Goal: Task Accomplishment & Management: Manage account settings

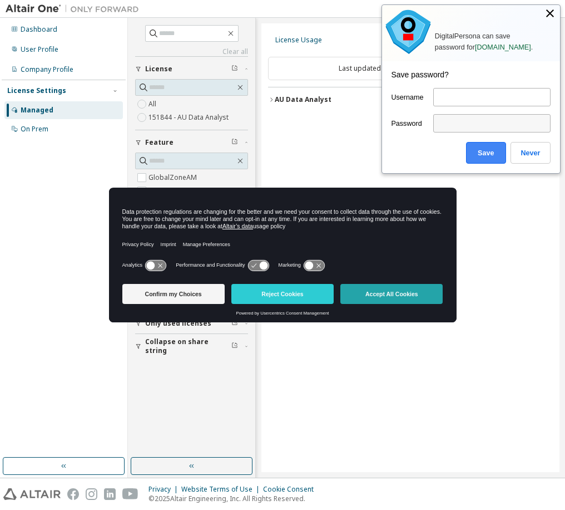
click at [378, 294] on button "Accept All Cookies" at bounding box center [391, 294] width 102 height 20
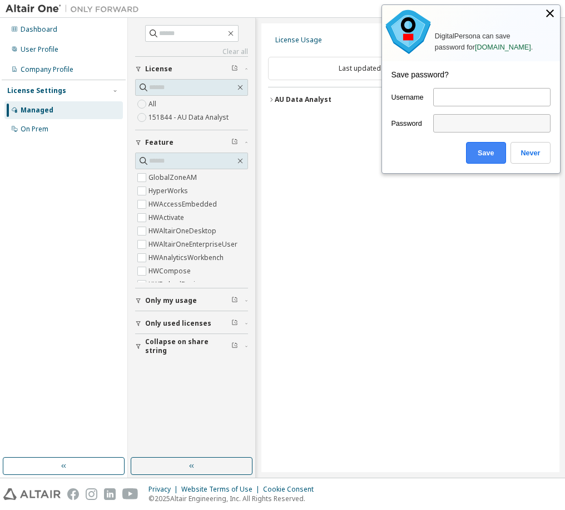
click at [377, 330] on div "License Usage Last updated at: Wed 2025-10-08 03:05 PM EDT Refresh AU Data Anal…" at bounding box center [410, 247] width 298 height 448
click at [472, 345] on div "License Usage Last updated at: Wed 2025-10-08 03:05 PM EDT Refresh AU Data Anal…" at bounding box center [410, 247] width 298 height 448
click at [547, 17] on div at bounding box center [549, 14] width 19 height 19
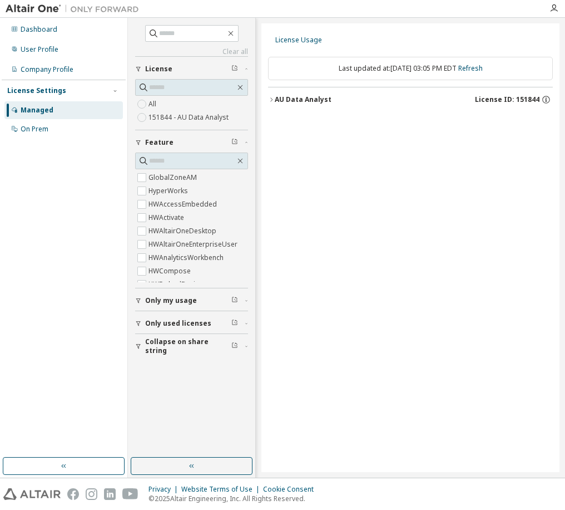
click at [23, 108] on div "Managed" at bounding box center [37, 110] width 33 height 9
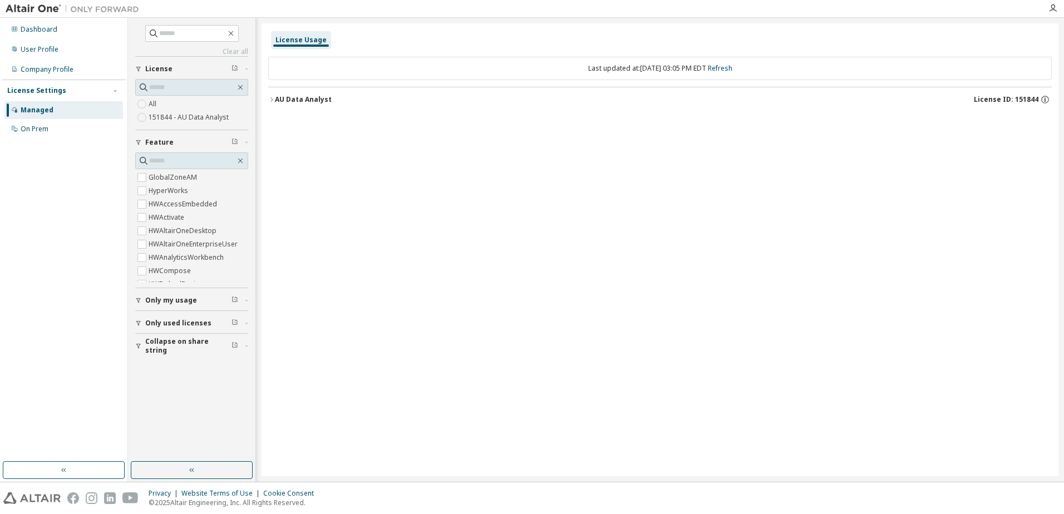
click at [303, 42] on div "License Usage" at bounding box center [300, 40] width 51 height 9
click at [31, 129] on div "On Prem" at bounding box center [35, 129] width 28 height 9
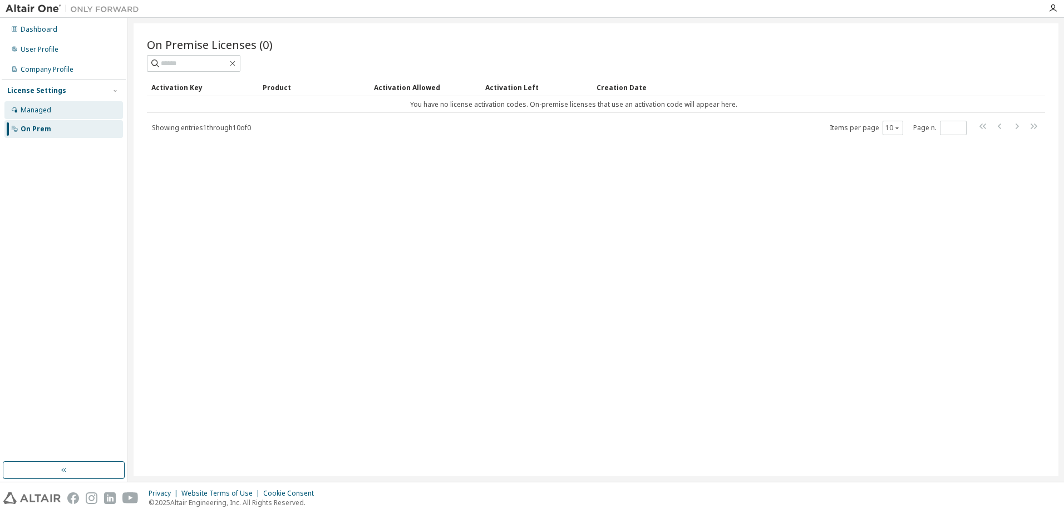
click at [40, 109] on div "Managed" at bounding box center [36, 110] width 31 height 9
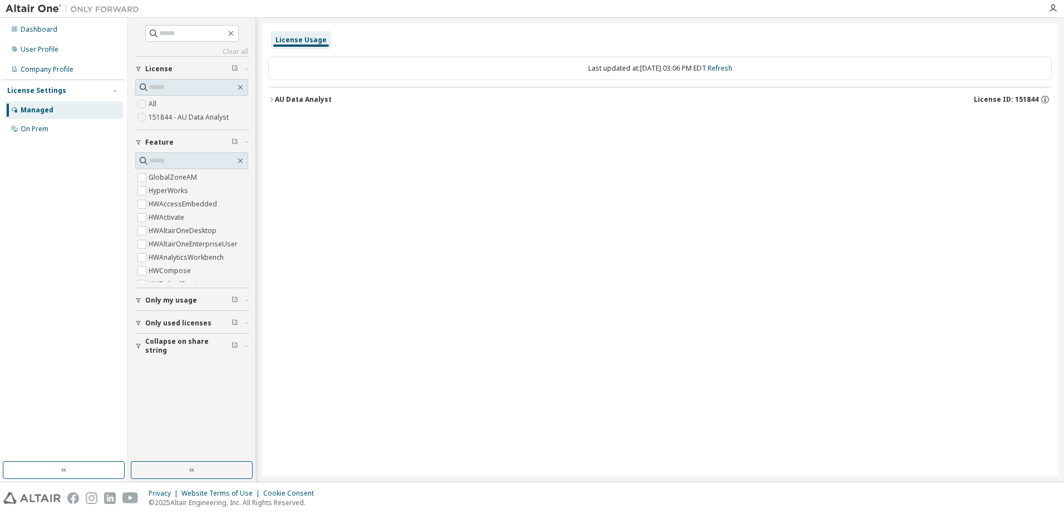
click at [168, 304] on span "Only my usage" at bounding box center [171, 300] width 52 height 9
click at [38, 45] on div "User Profile" at bounding box center [40, 49] width 38 height 9
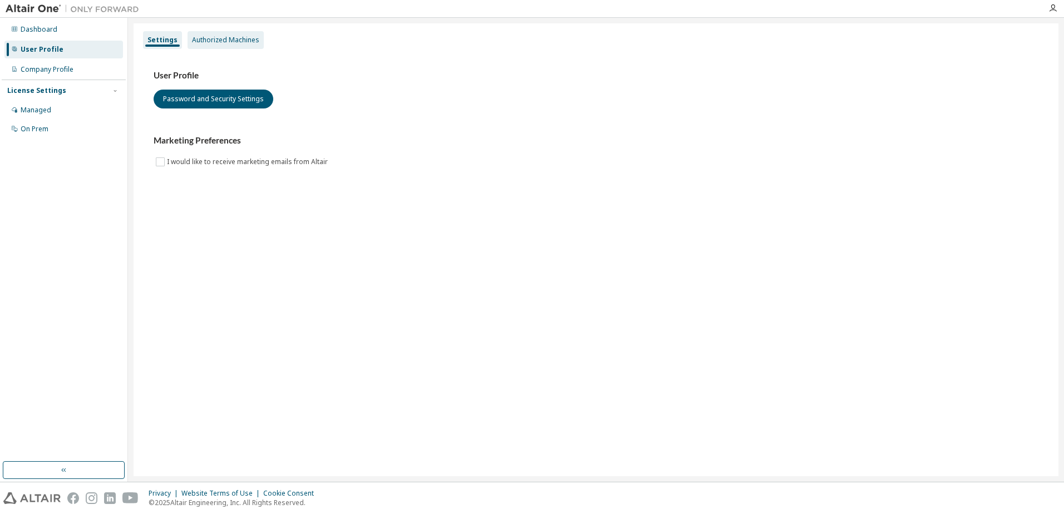
click at [259, 42] on div "Authorized Machines" at bounding box center [225, 40] width 76 height 18
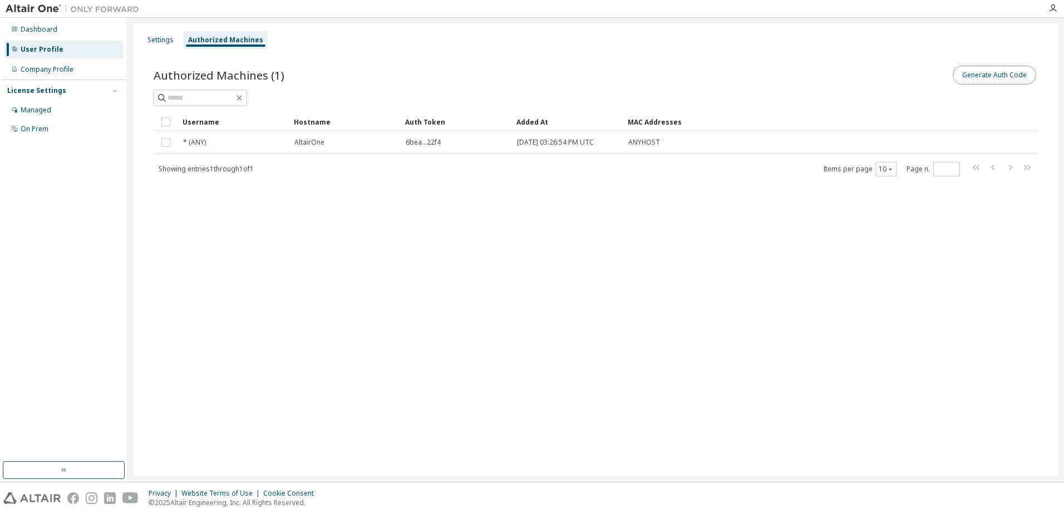
click at [565, 72] on button "Generate Auth Code" at bounding box center [993, 75] width 83 height 19
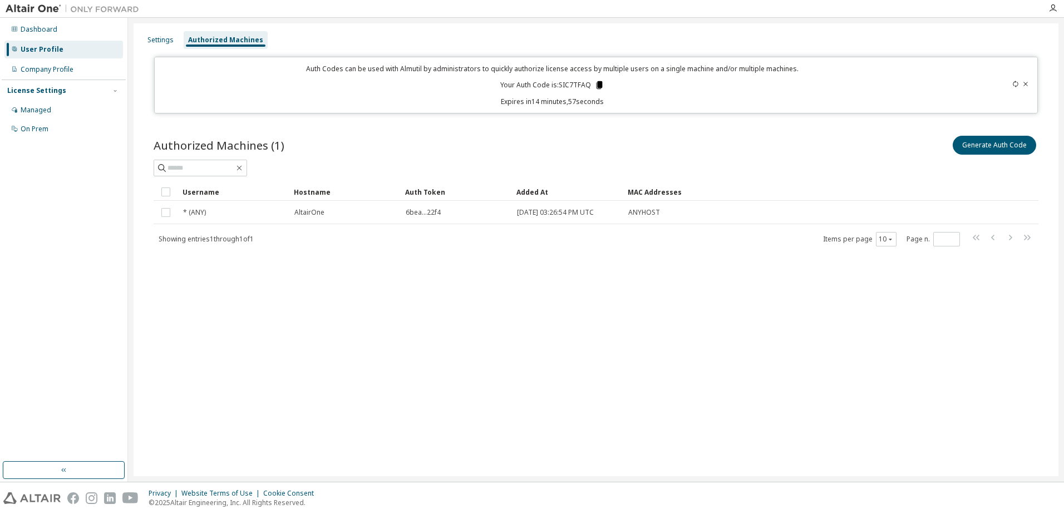
click at [565, 87] on icon at bounding box center [599, 85] width 6 height 8
